Goal: Task Accomplishment & Management: Manage account settings

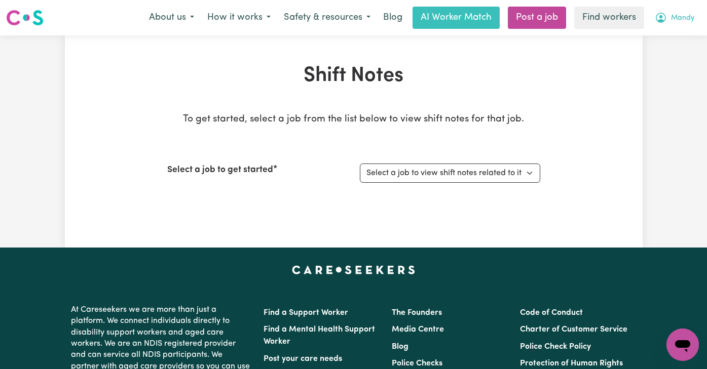
click at [667, 22] on button "Mandy" at bounding box center [674, 17] width 53 height 21
click at [657, 35] on link "My Dashboard" at bounding box center [660, 39] width 80 height 19
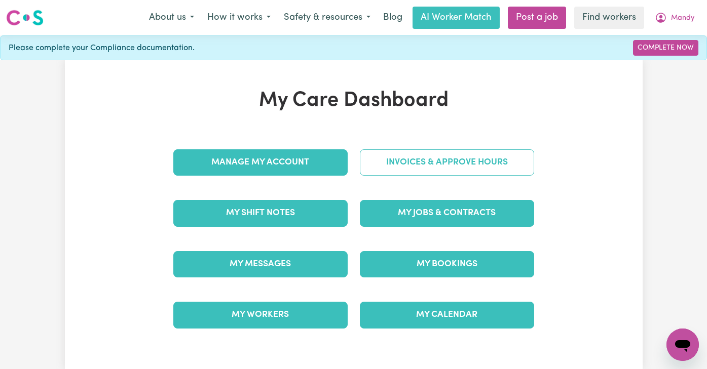
click at [503, 167] on link "Invoices & Approve Hours" at bounding box center [447, 162] width 174 height 26
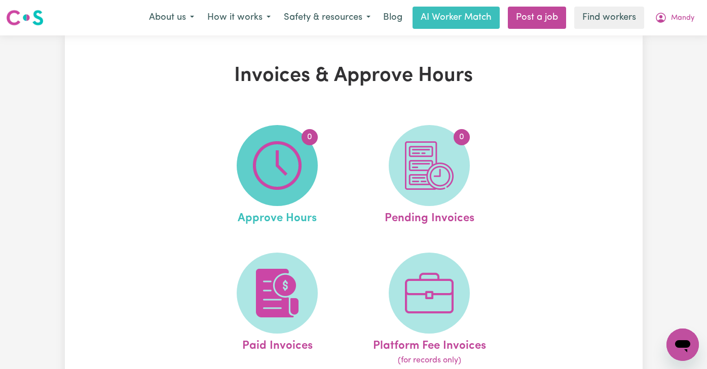
click at [284, 149] on img at bounding box center [277, 165] width 49 height 49
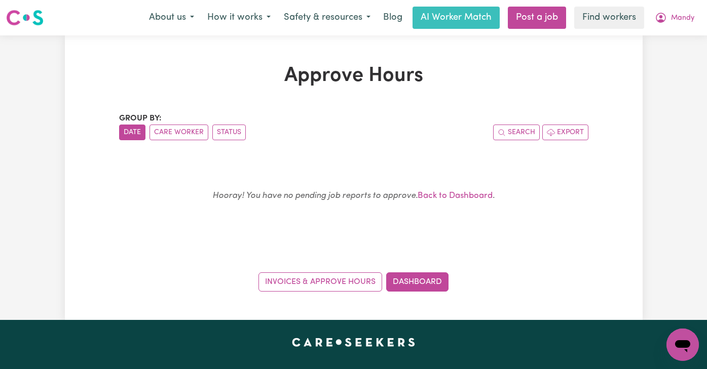
click at [22, 18] on img at bounding box center [24, 18] width 37 height 18
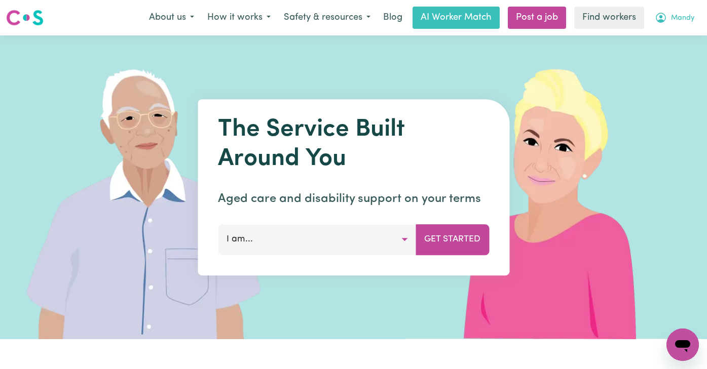
click at [681, 14] on span "Mandy" at bounding box center [682, 18] width 23 height 11
click at [644, 49] on link "Logout" at bounding box center [660, 58] width 80 height 19
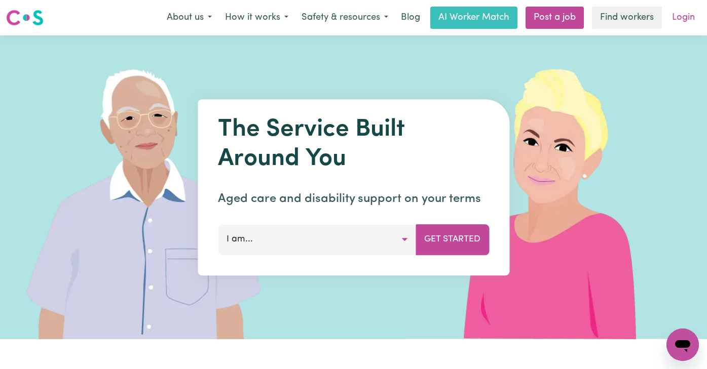
click at [683, 16] on link "Login" at bounding box center [683, 18] width 35 height 22
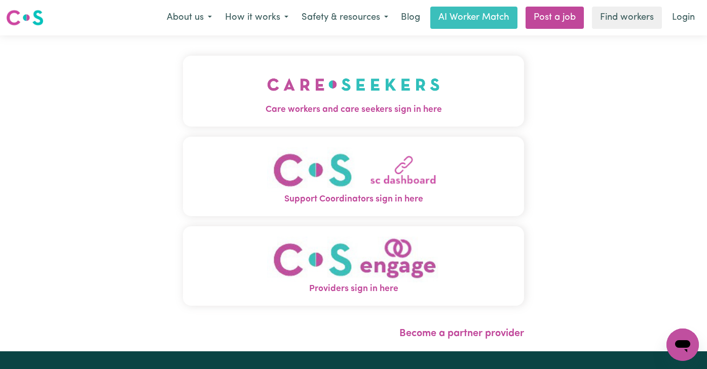
click at [419, 94] on img "Care workers and care seekers sign in here" at bounding box center [353, 84] width 173 height 37
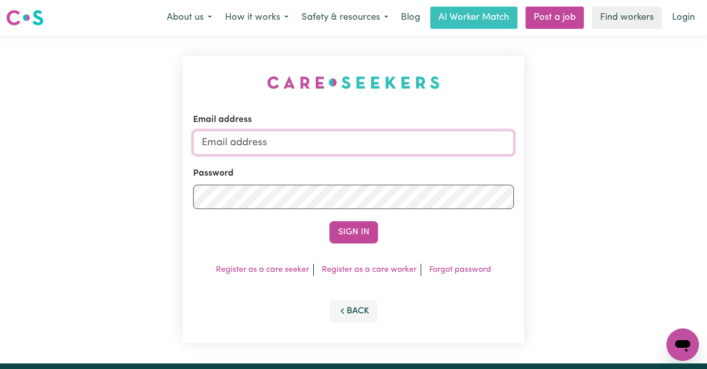
type input "[PERSON_NAME][EMAIL_ADDRESS][DOMAIN_NAME]"
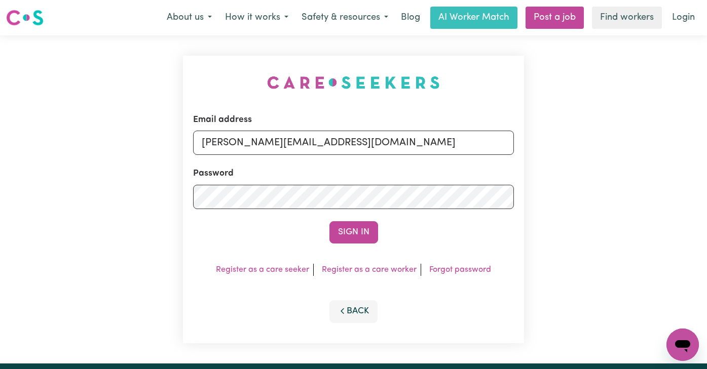
click at [350, 246] on div "Email address [PERSON_NAME][EMAIL_ADDRESS][DOMAIN_NAME] Password Sign In Regist…" at bounding box center [353, 200] width 341 height 288
click at [351, 231] on button "Sign In" at bounding box center [353, 232] width 49 height 22
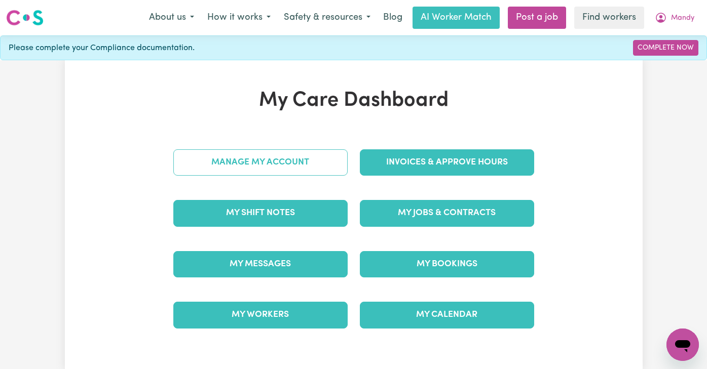
click at [259, 157] on link "Manage My Account" at bounding box center [260, 162] width 174 height 26
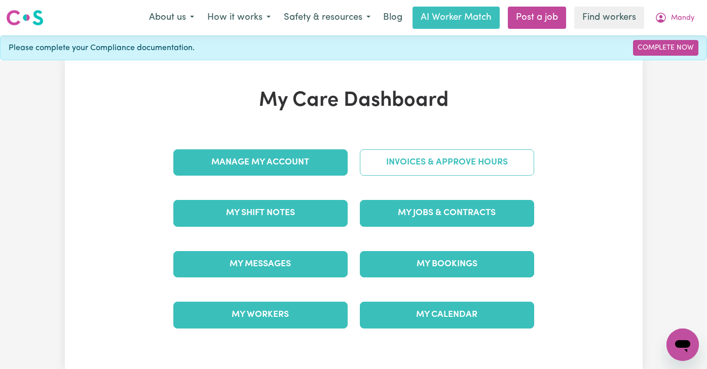
click at [423, 166] on link "Invoices & Approve Hours" at bounding box center [447, 162] width 174 height 26
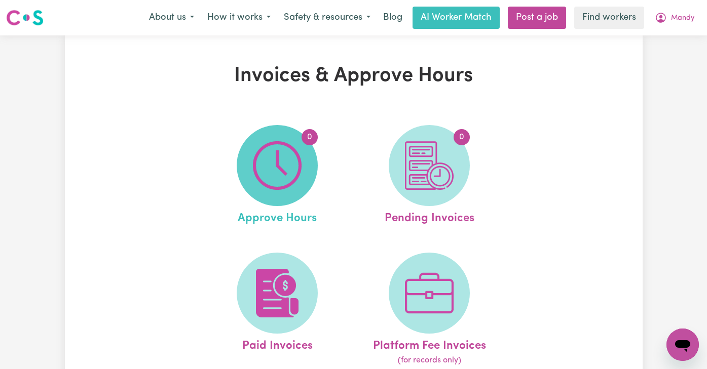
click at [278, 173] on img at bounding box center [277, 165] width 49 height 49
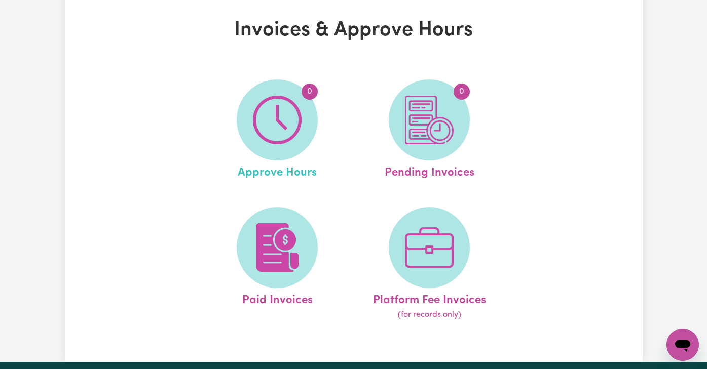
scroll to position [119, 0]
